Goal: Transaction & Acquisition: Purchase product/service

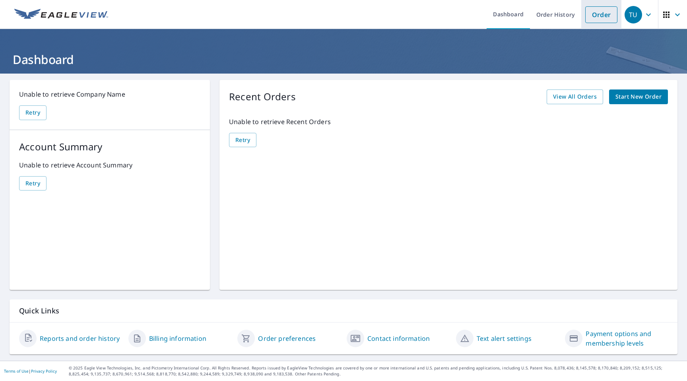
click at [600, 20] on link "Order" at bounding box center [601, 14] width 32 height 17
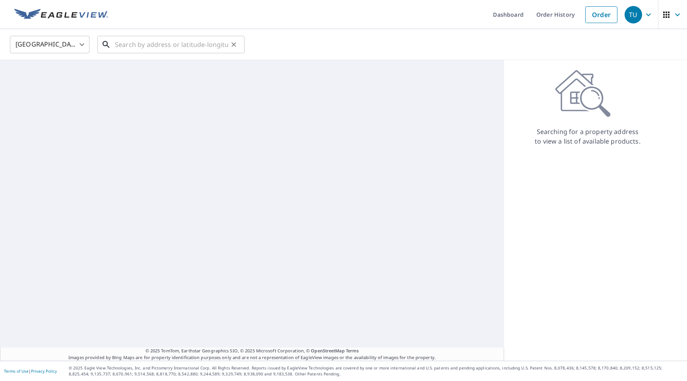
click at [189, 46] on input "text" at bounding box center [171, 44] width 113 height 22
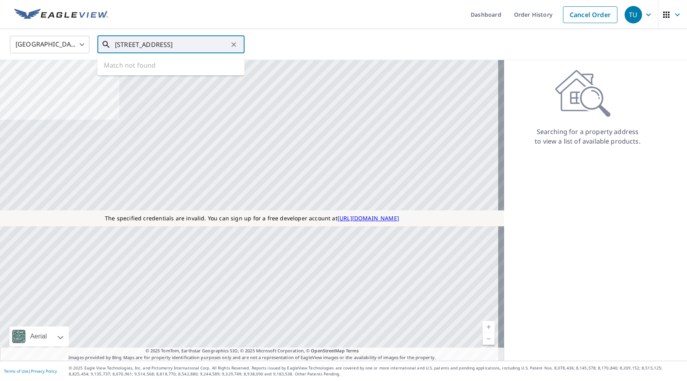
type input "142 30st ave seattle wa 98122"
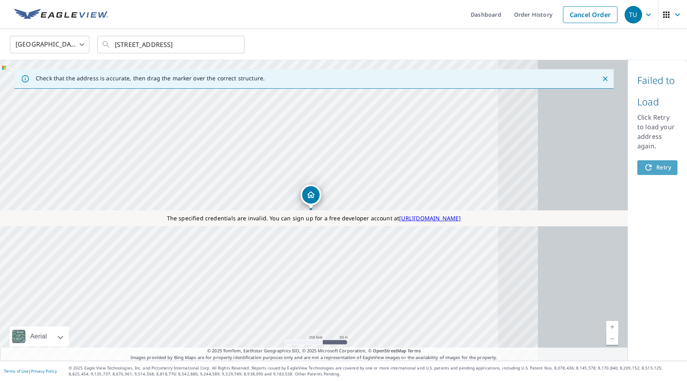
click at [647, 169] on icon "button" at bounding box center [649, 168] width 10 height 10
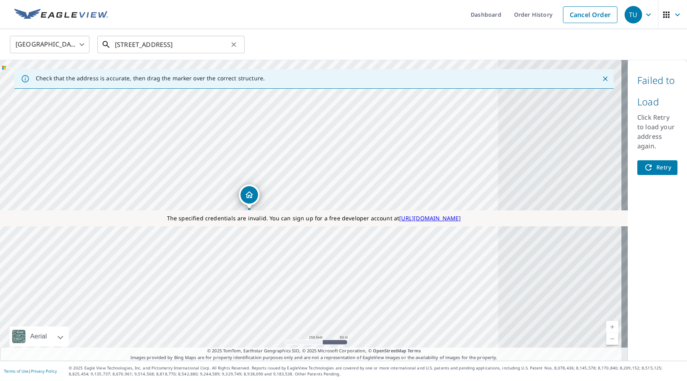
click at [218, 48] on input "142 30st ave seattle wa 98122" at bounding box center [171, 44] width 113 height 22
click at [644, 169] on icon "button" at bounding box center [649, 168] width 10 height 10
click at [644, 12] on icon "button" at bounding box center [649, 15] width 10 height 10
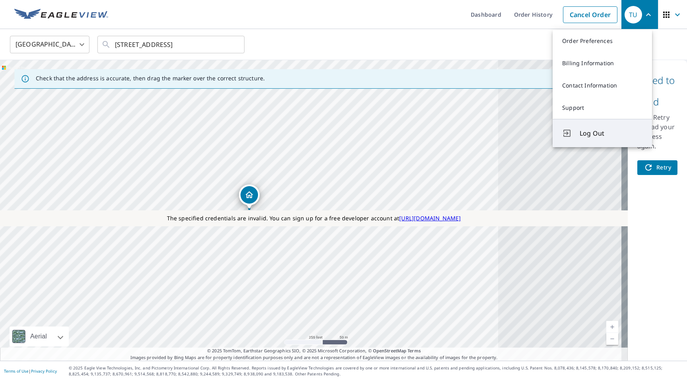
click at [584, 138] on span "Log Out" at bounding box center [611, 133] width 63 height 10
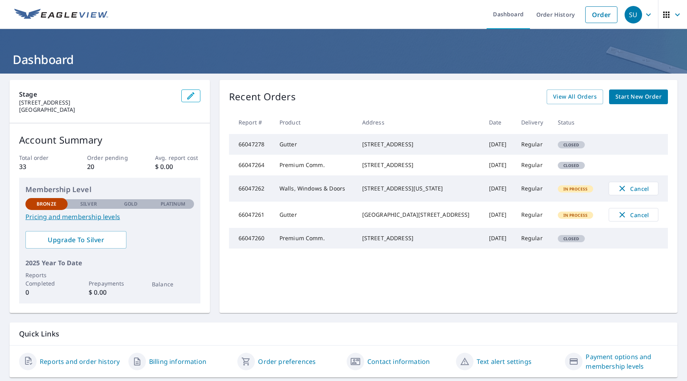
drag, startPoint x: 434, startPoint y: 210, endPoint x: 367, endPoint y: 200, distance: 68.0
click at [367, 192] on div "[STREET_ADDRESS][US_STATE]" at bounding box center [419, 189] width 114 height 8
copy div "[STREET_ADDRESS][US_STATE]"
click at [601, 13] on link "Order" at bounding box center [601, 14] width 32 height 17
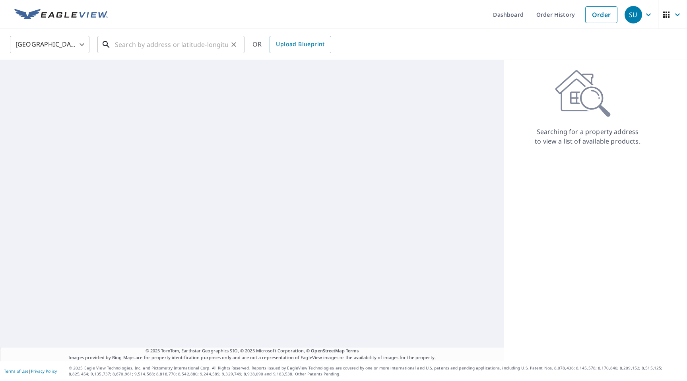
click at [177, 45] on input "text" at bounding box center [171, 44] width 113 height 22
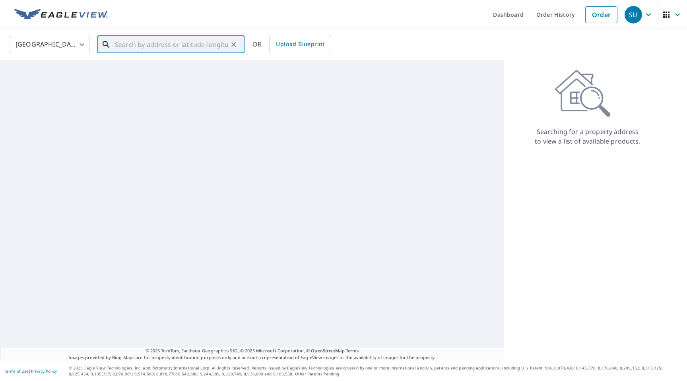
paste input "[STREET_ADDRESS][US_STATE]"
type input "[STREET_ADDRESS][US_STATE]"
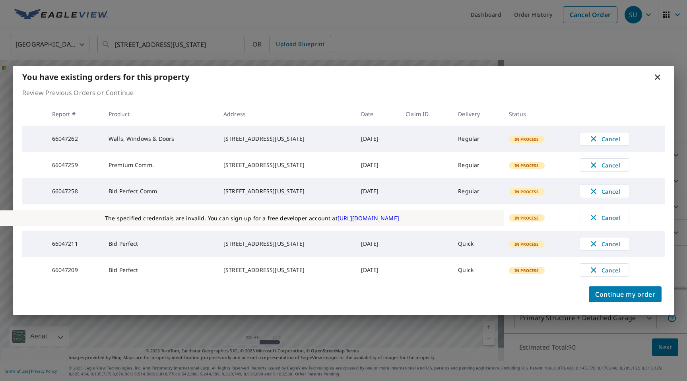
click at [658, 72] on icon at bounding box center [658, 77] width 10 height 10
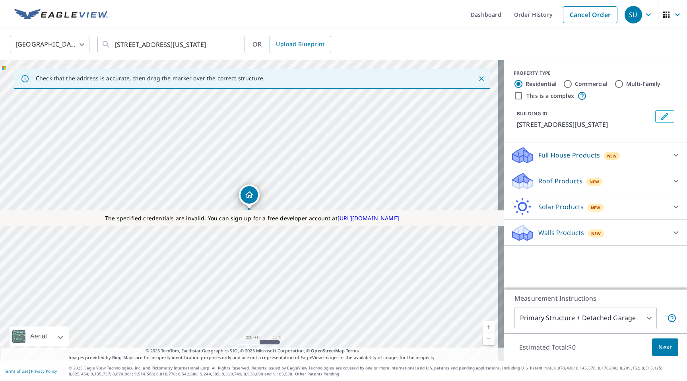
click at [671, 186] on icon at bounding box center [676, 181] width 10 height 10
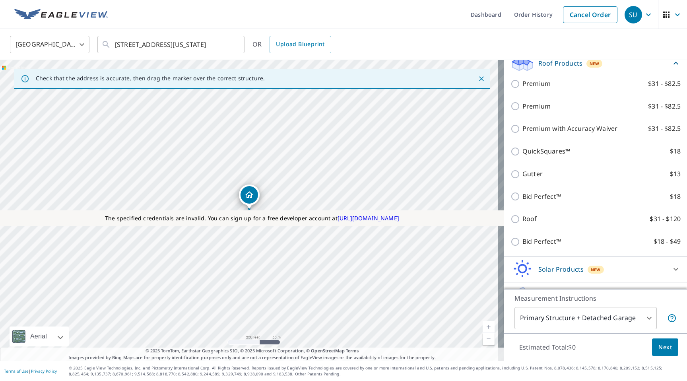
scroll to position [148, 0]
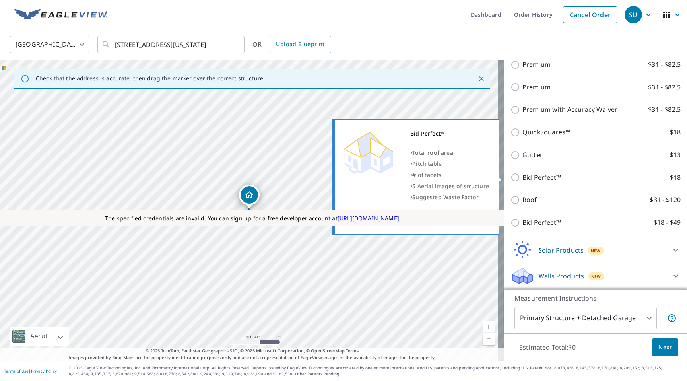
click at [511, 177] on input "Bid Perfect™ $18" at bounding box center [517, 178] width 12 height 10
checkbox input "true"
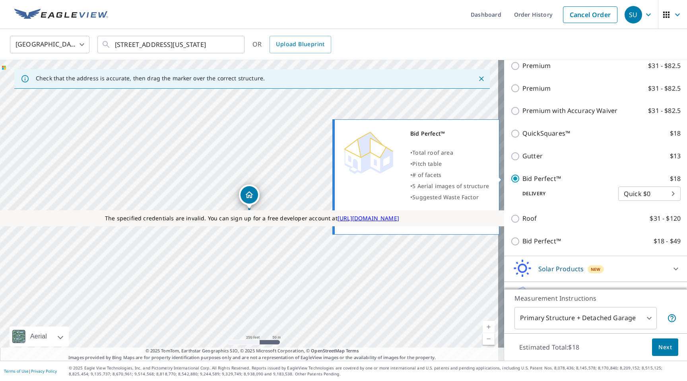
scroll to position [160, 0]
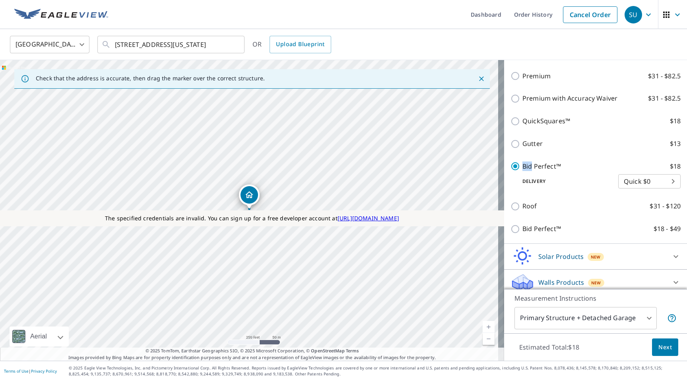
click at [662, 345] on span "Next" at bounding box center [665, 347] width 14 height 10
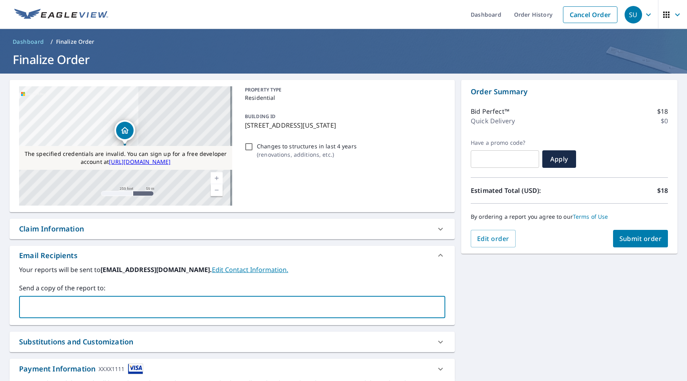
click at [99, 308] on input "text" at bounding box center [226, 306] width 407 height 15
type input "test"
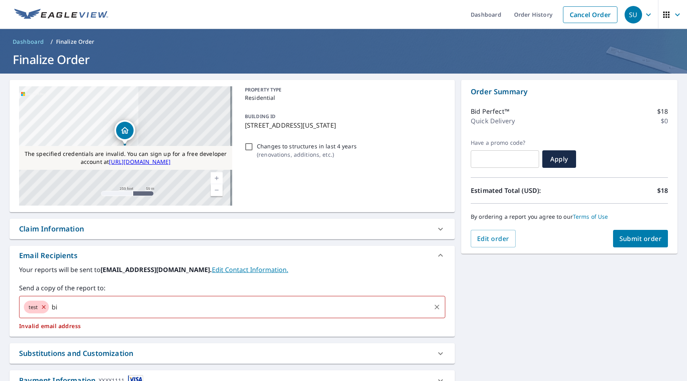
type input "b"
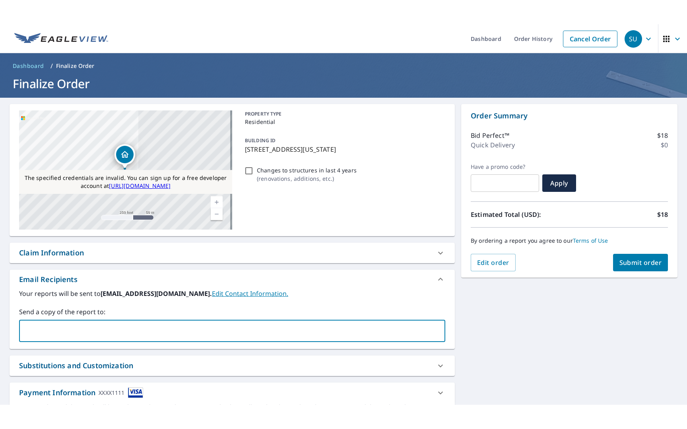
scroll to position [50, 0]
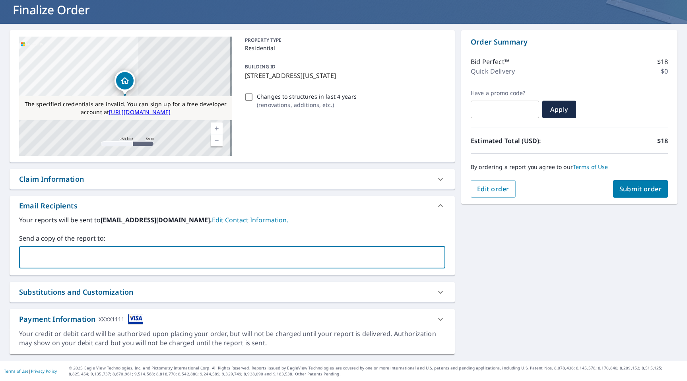
click at [65, 183] on div "Claim Information" at bounding box center [51, 179] width 65 height 11
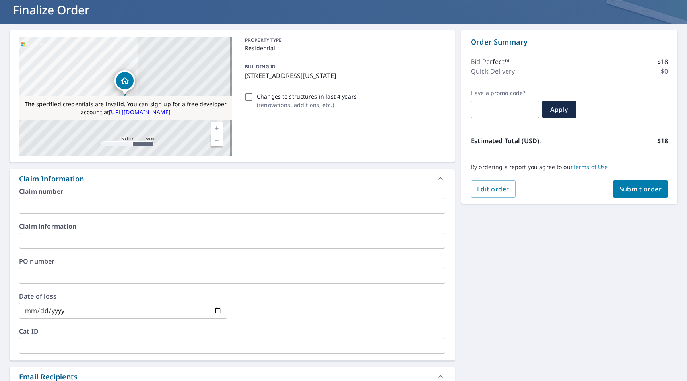
click at [64, 208] on input "text" at bounding box center [232, 206] width 426 height 16
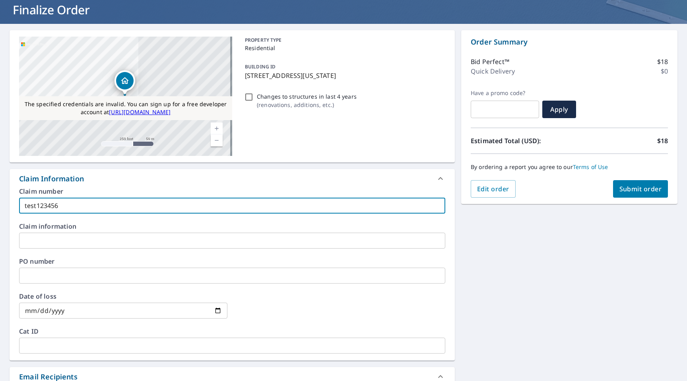
click at [81, 207] on input "test123456" at bounding box center [232, 206] width 426 height 16
type input "testbid84"
click at [633, 192] on span "Submit order" at bounding box center [641, 189] width 43 height 9
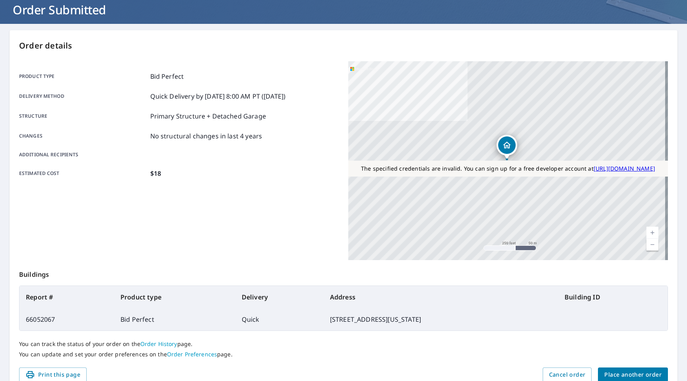
click at [30, 318] on td "66052067" at bounding box center [66, 319] width 95 height 22
copy td "66052067"
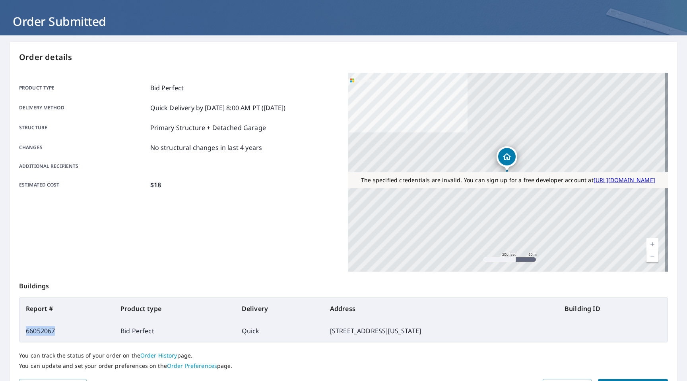
scroll to position [87, 0]
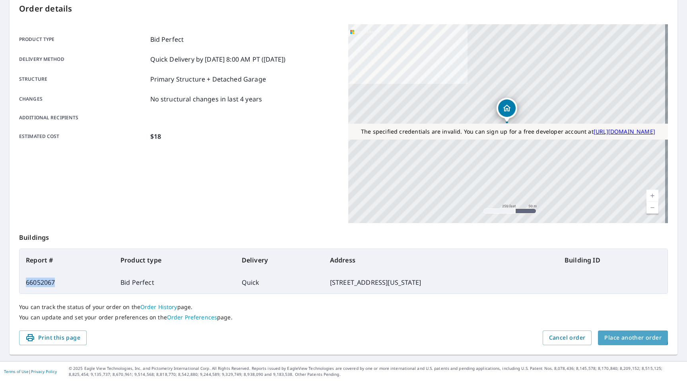
click at [626, 334] on span "Place another order" at bounding box center [632, 338] width 57 height 10
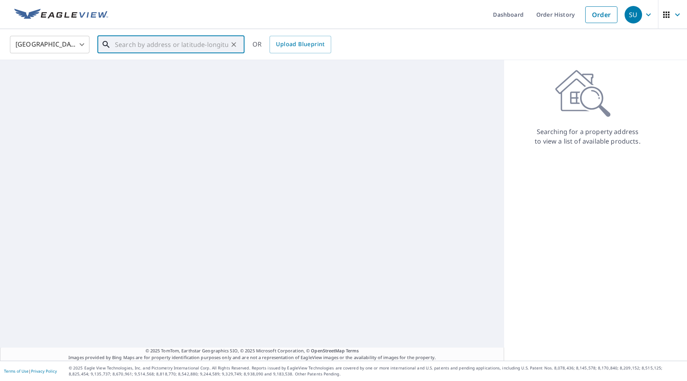
click at [131, 45] on input "text" at bounding box center [171, 44] width 113 height 22
paste input "[STREET_ADDRESS]"
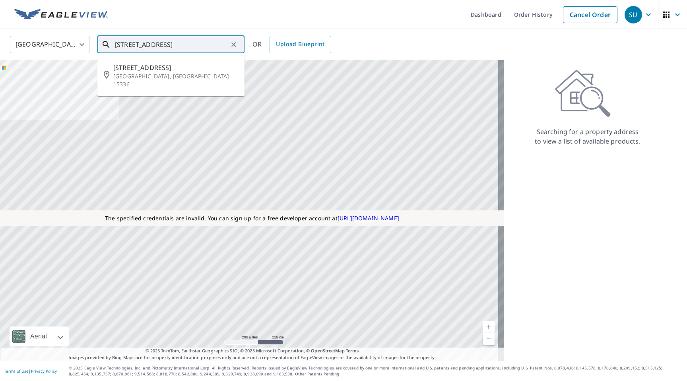
type input "[STREET_ADDRESS]"
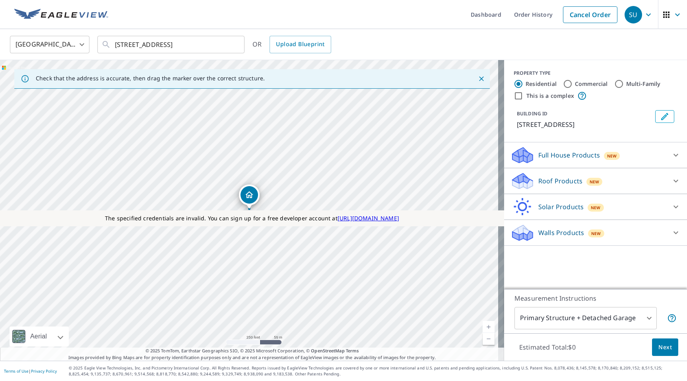
click at [673, 231] on icon at bounding box center [676, 233] width 10 height 10
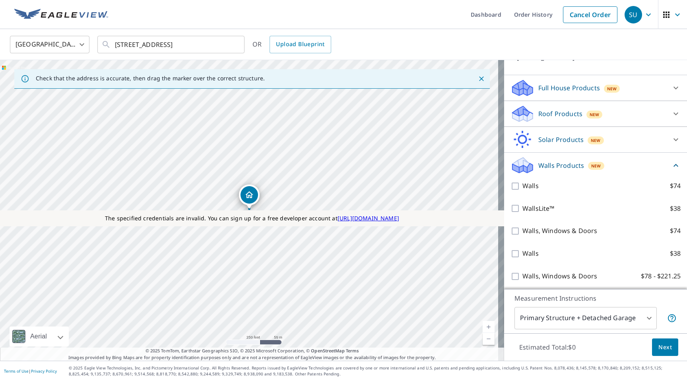
scroll to position [93, 0]
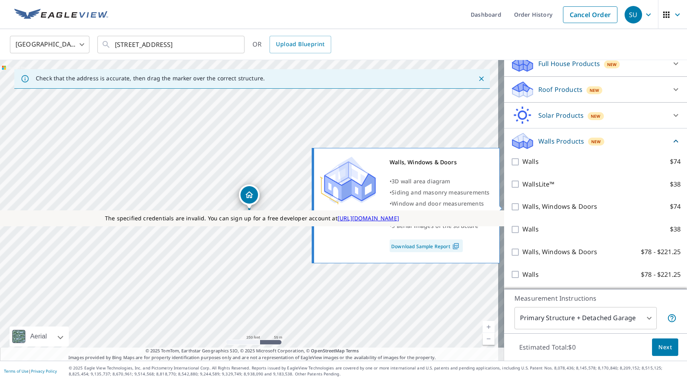
click at [511, 205] on input "Walls, Windows & Doors $74" at bounding box center [517, 207] width 12 height 10
checkbox input "true"
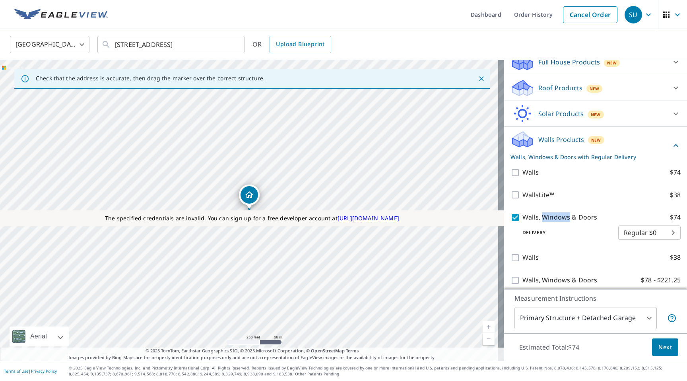
click at [659, 343] on span "Next" at bounding box center [665, 347] width 14 height 10
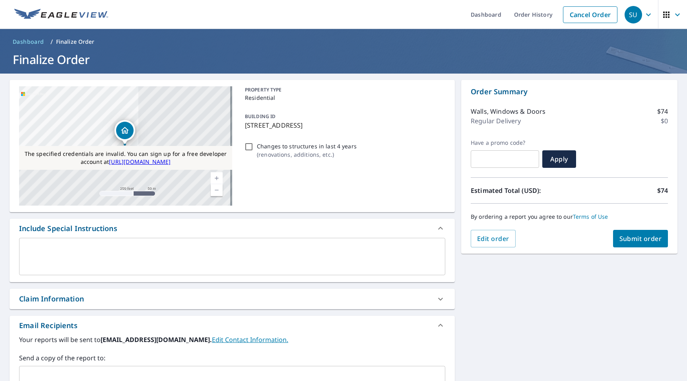
click at [97, 259] on textarea at bounding box center [232, 256] width 415 height 23
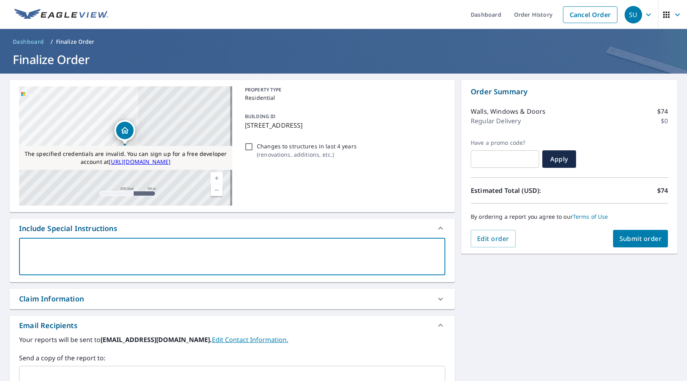
type textarea "t"
type textarea "x"
type textarea "te"
type textarea "x"
type textarea "tes"
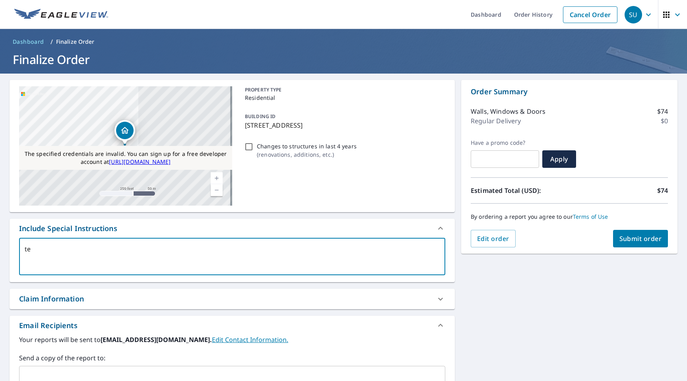
type textarea "x"
type textarea "test"
type textarea "x"
type textarea "test"
type textarea "x"
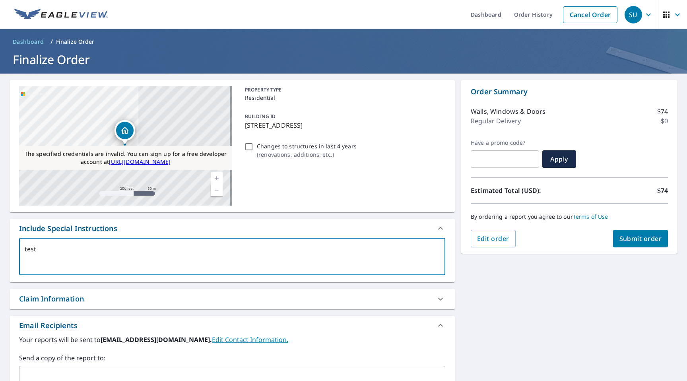
type textarea "test w"
type textarea "x"
type textarea "test ww"
type textarea "x"
type textarea "test wwd"
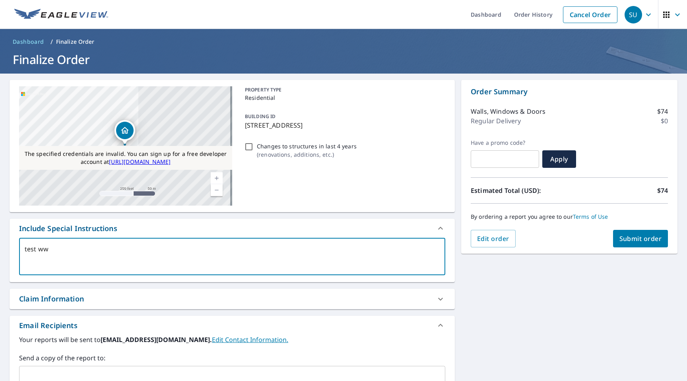
type textarea "x"
type textarea "test wwd"
type textarea "x"
type textarea "test wwd p"
type textarea "x"
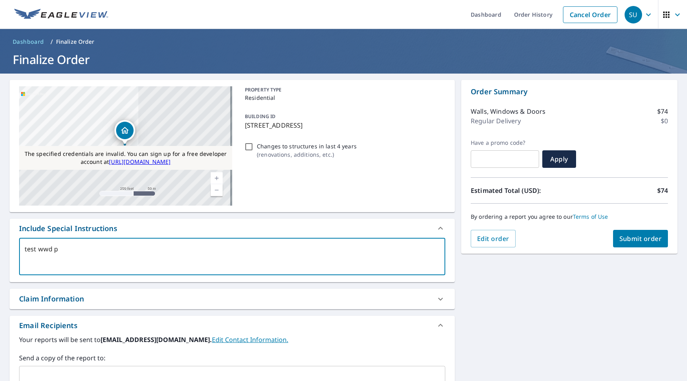
type textarea "test wwd pi"
type textarea "x"
type textarea "test wwd pid"
type textarea "x"
type textarea "test wwd pid"
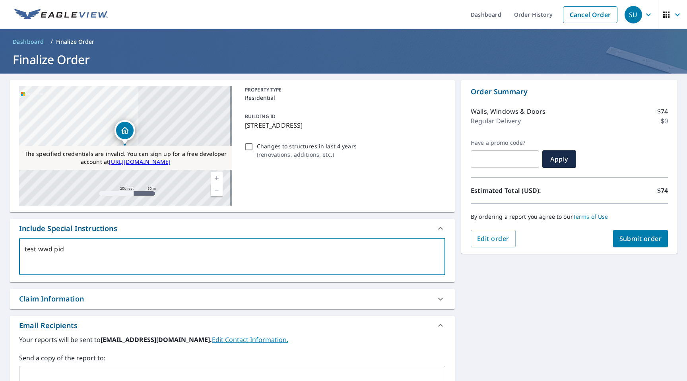
type textarea "x"
type textarea "test wwd pid 8"
type textarea "x"
type textarea "test wwd pid 85"
type textarea "x"
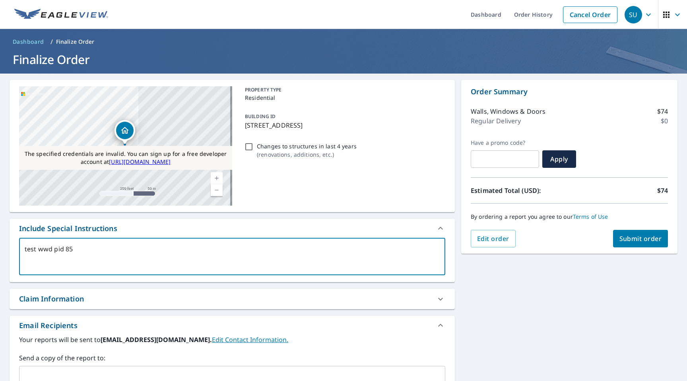
type textarea "test wwd pid 85"
click at [639, 238] on span "Submit order" at bounding box center [641, 238] width 43 height 9
type textarea "x"
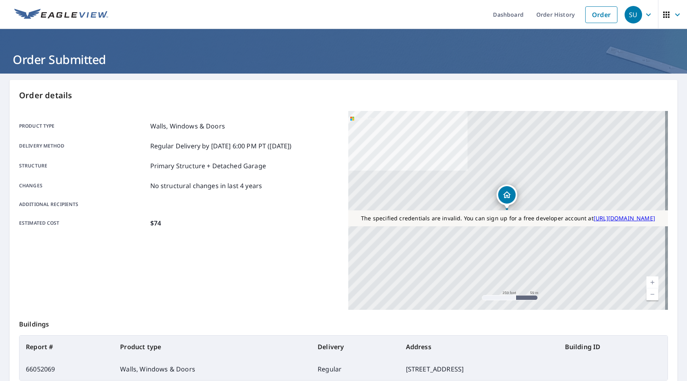
click at [44, 367] on td "66052069" at bounding box center [66, 369] width 94 height 22
copy td "66052069"
click at [545, 18] on link "Order History" at bounding box center [555, 14] width 51 height 29
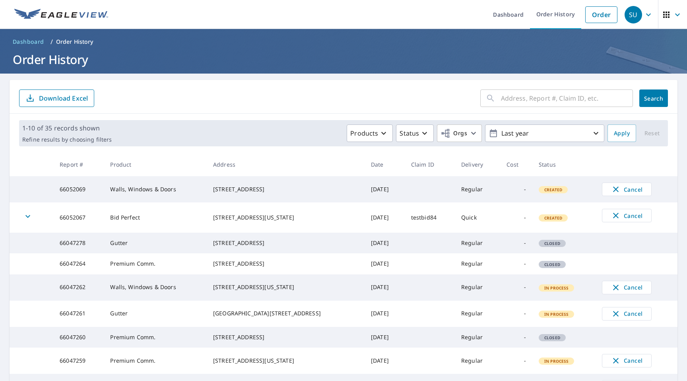
drag, startPoint x: 266, startPoint y: 254, endPoint x: 222, endPoint y: 247, distance: 44.6
click at [222, 247] on div "[STREET_ADDRESS]" at bounding box center [285, 243] width 145 height 8
copy div "[STREET_ADDRESS]"
click at [592, 14] on link "Order" at bounding box center [601, 14] width 32 height 17
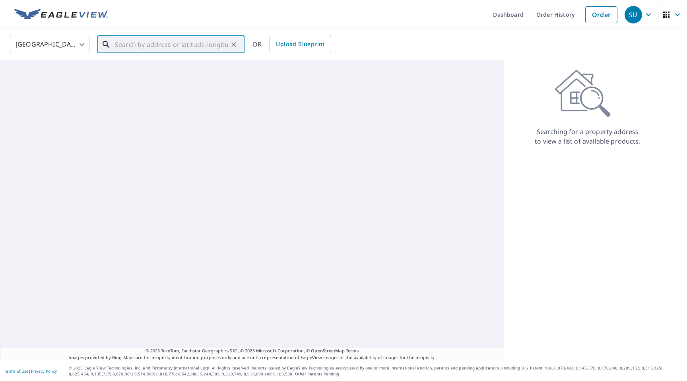
click at [138, 50] on input "text" at bounding box center [171, 44] width 113 height 22
paste input "[STREET_ADDRESS]"
type input "[STREET_ADDRESS]"
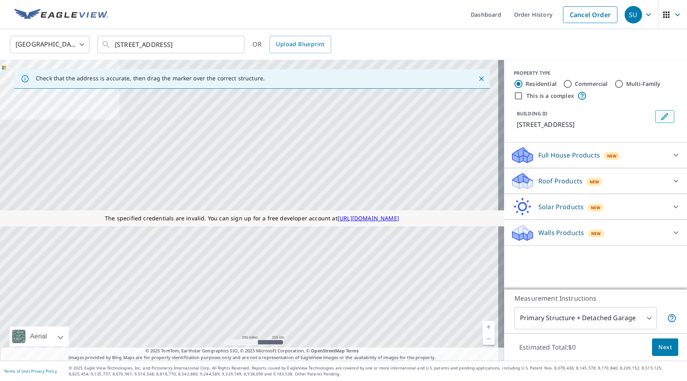
click at [666, 232] on div at bounding box center [675, 232] width 19 height 19
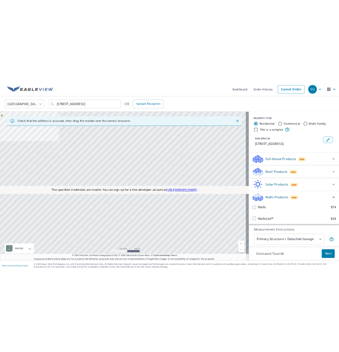
scroll to position [93, 0]
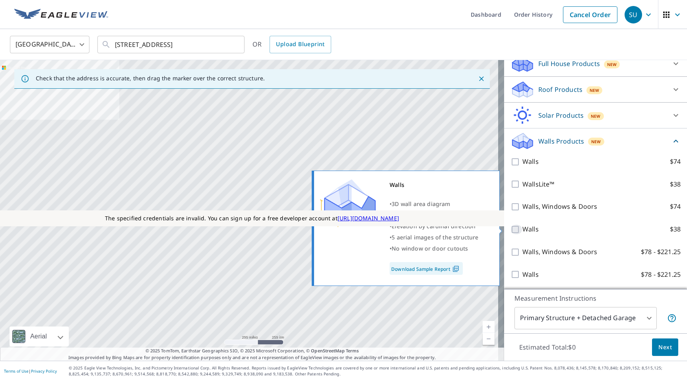
click at [511, 228] on input "Walls $38" at bounding box center [517, 230] width 12 height 10
checkbox input "true"
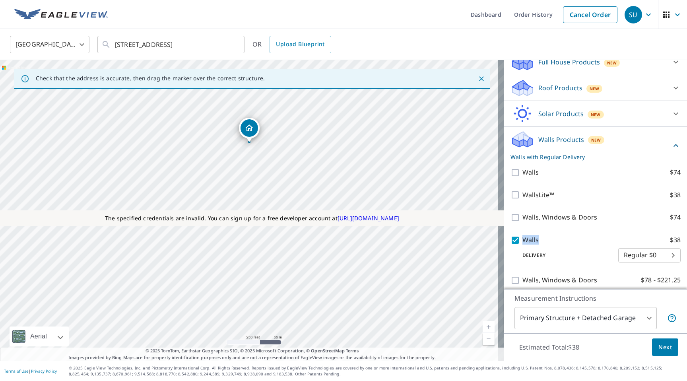
click at [658, 347] on span "Next" at bounding box center [665, 347] width 14 height 10
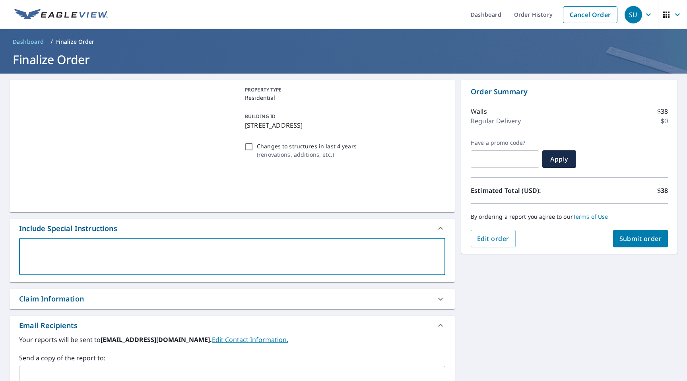
click at [104, 260] on textarea at bounding box center [232, 256] width 415 height 23
type textarea "t"
type textarea "x"
type textarea "te"
type textarea "x"
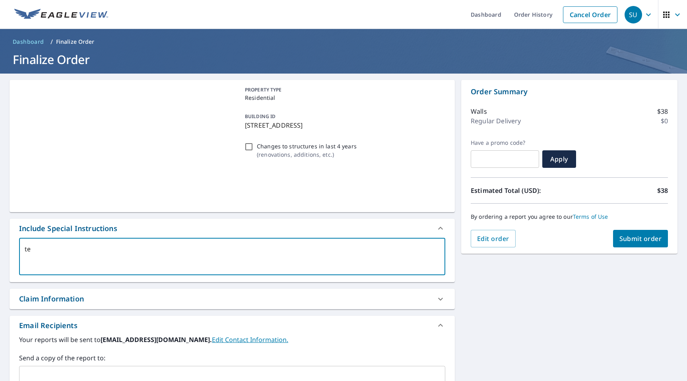
type textarea "tes"
type textarea "x"
type textarea "test"
type textarea "x"
type textarea "test"
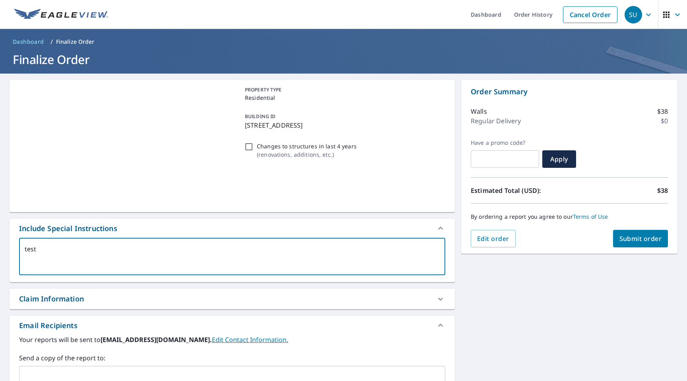
type textarea "x"
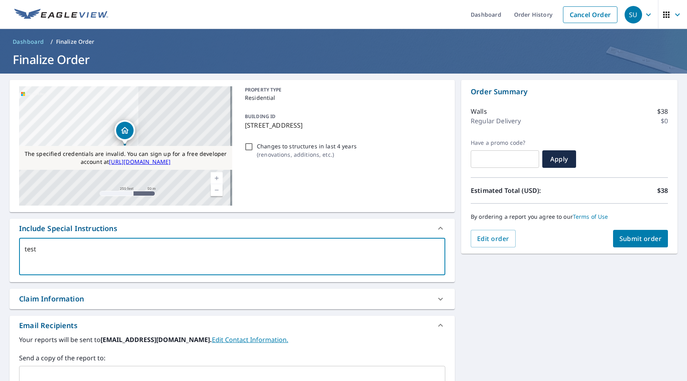
type textarea "test p"
type textarea "x"
type textarea "test pi"
type textarea "x"
type textarea "test pid"
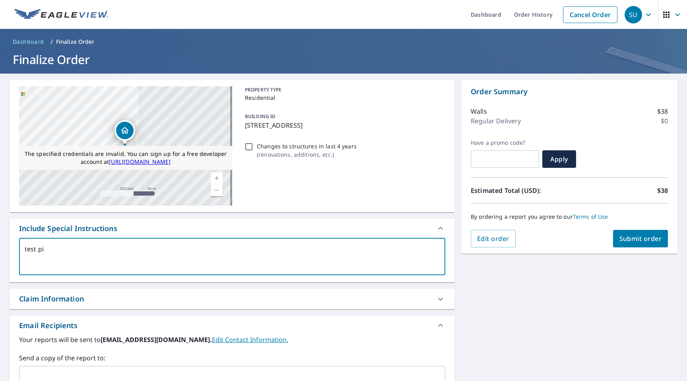
type textarea "x"
type textarea "test pid"
type textarea "x"
type textarea "test pid 8"
type textarea "x"
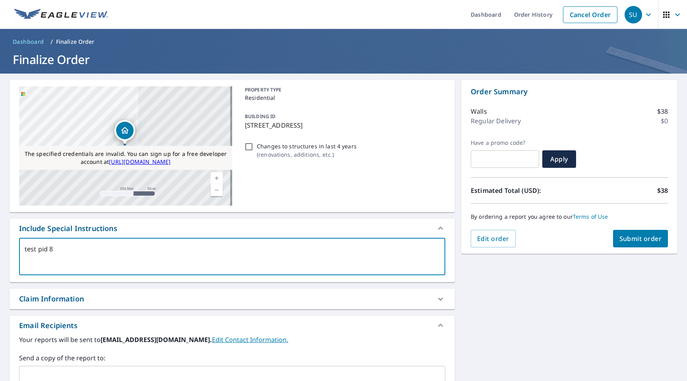
type textarea "test pid 86"
type textarea "x"
click at [38, 251] on textarea "test pid 86" at bounding box center [232, 256] width 415 height 23
type textarea "test wpid 86"
type textarea "x"
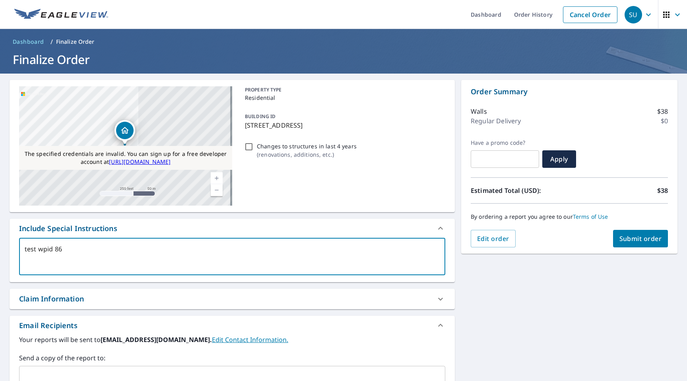
type textarea "test wapid 86"
type textarea "x"
type textarea "test walpid 86"
type textarea "x"
type textarea "test wallpid 86"
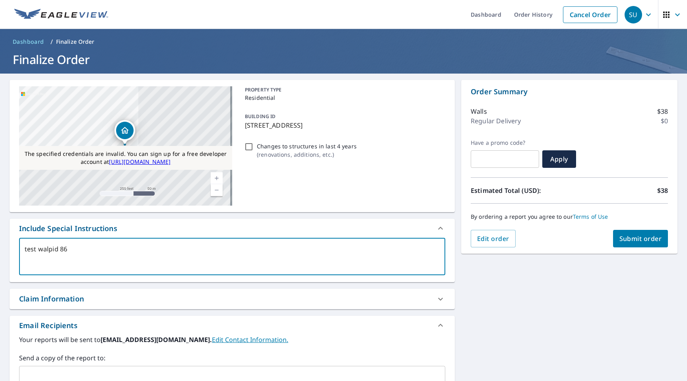
type textarea "x"
type textarea "test wallspid 86"
type textarea "x"
type textarea "test walls pid 86"
type textarea "x"
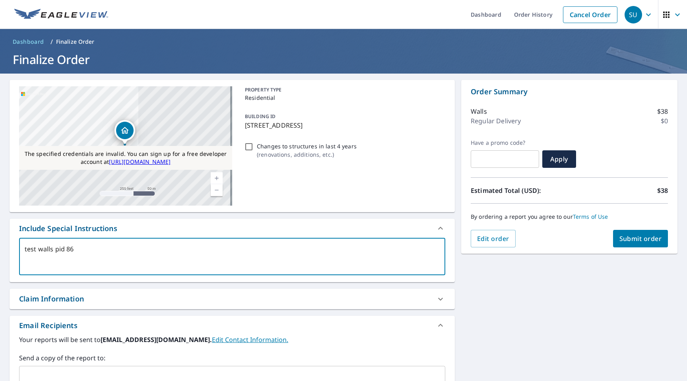
type textarea "test walls pid 86"
click at [620, 236] on span "Submit order" at bounding box center [641, 238] width 43 height 9
type textarea "x"
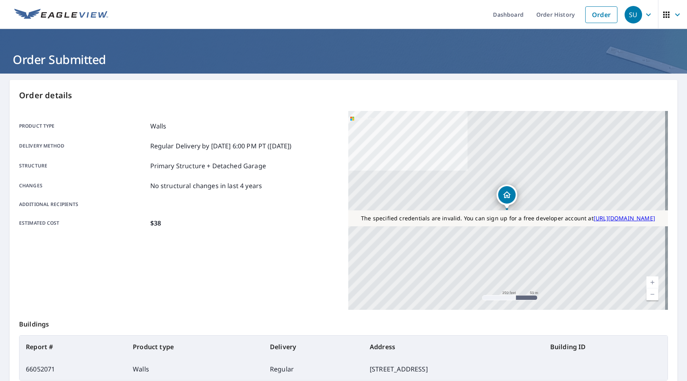
click at [45, 365] on td "66052071" at bounding box center [72, 369] width 107 height 22
copy td "66052071"
